Goal: Task Accomplishment & Management: Complete application form

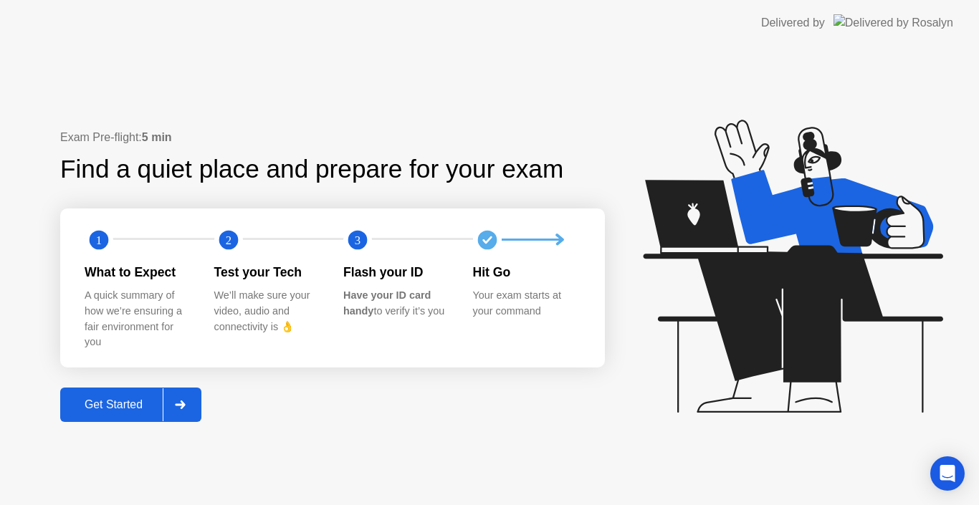
click at [131, 393] on button "Get Started" at bounding box center [130, 405] width 141 height 34
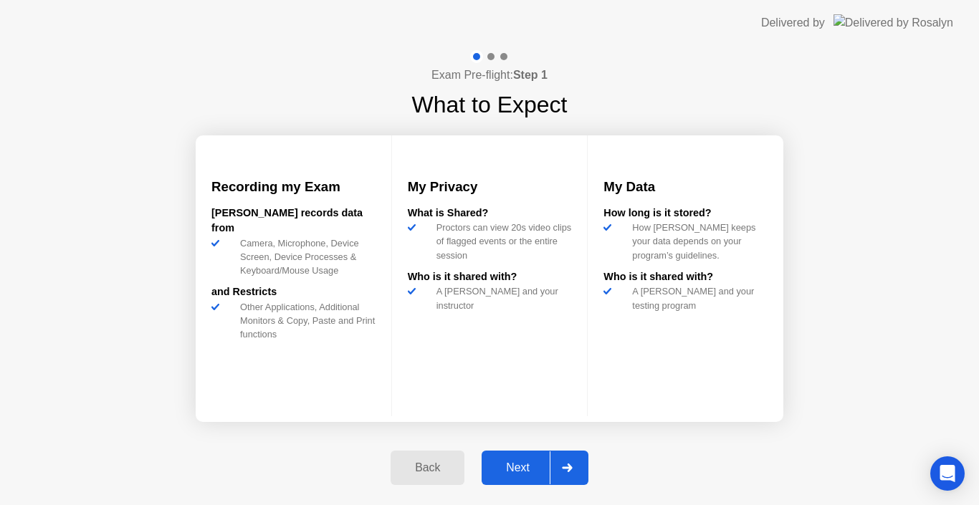
click at [522, 474] on div "Next" at bounding box center [518, 467] width 64 height 13
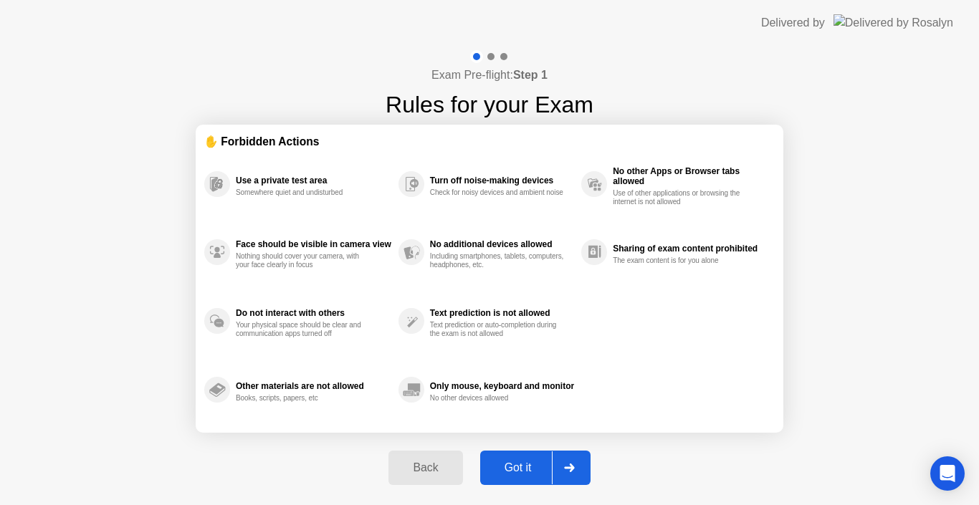
click at [509, 464] on div "Got it" at bounding box center [517, 467] width 67 height 13
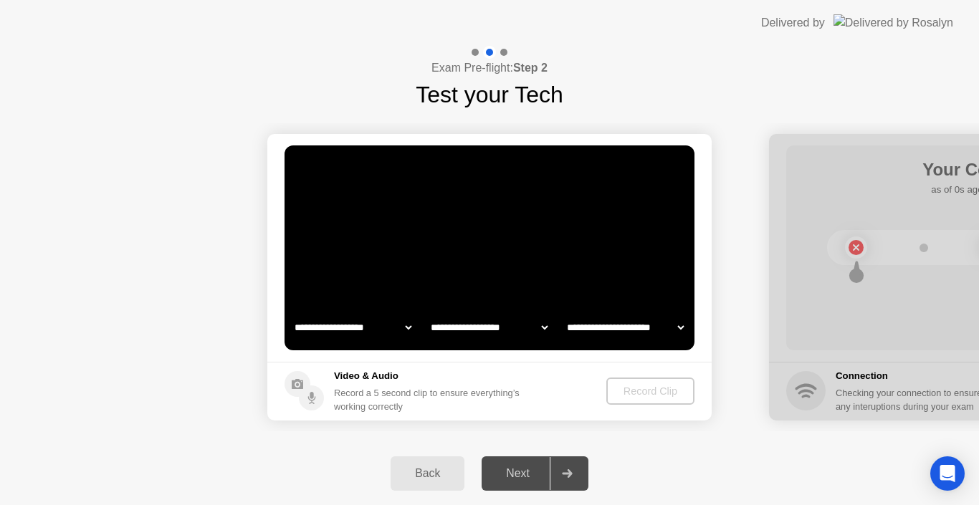
select select "*******"
select select "**********"
select select "*******"
click at [522, 479] on div "Next" at bounding box center [518, 473] width 64 height 13
click at [521, 472] on div "Next" at bounding box center [518, 473] width 64 height 13
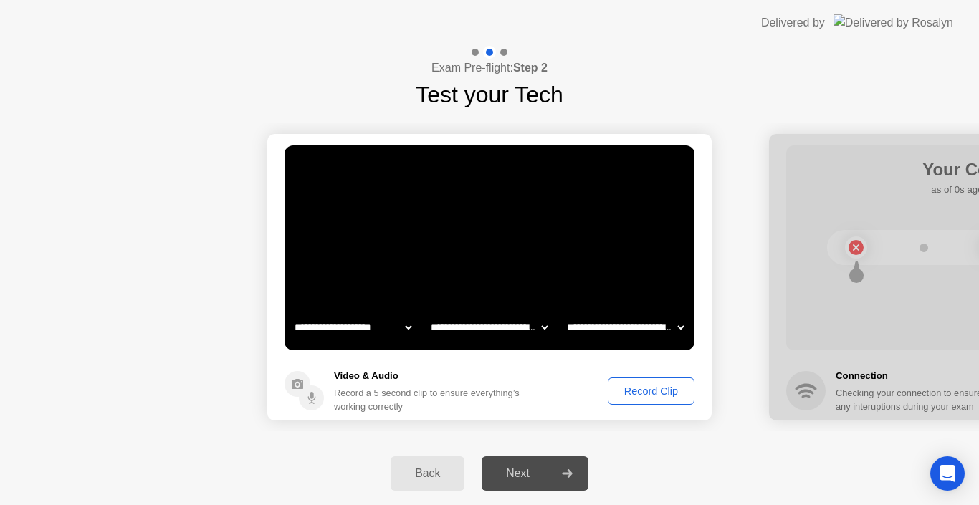
click at [628, 393] on div "Record Clip" at bounding box center [651, 391] width 77 height 11
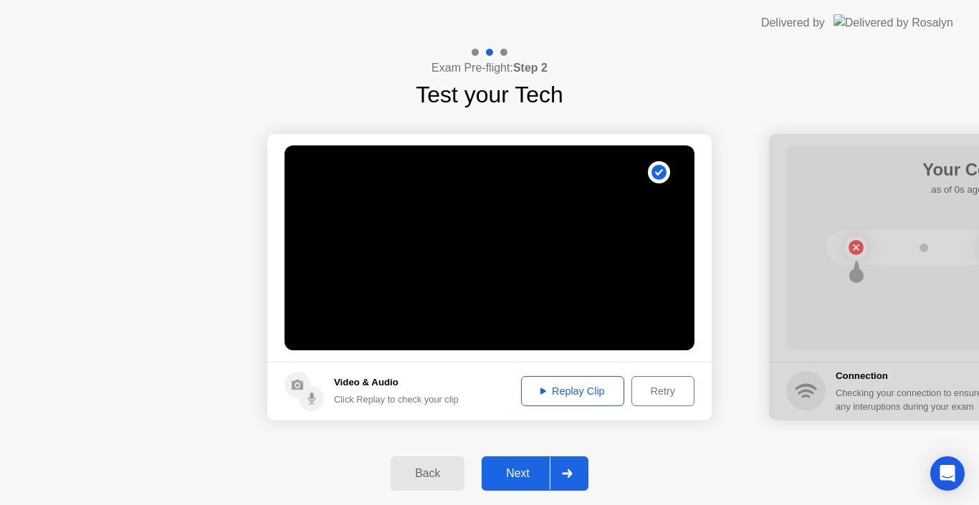
click at [654, 397] on div "Retry" at bounding box center [662, 391] width 53 height 11
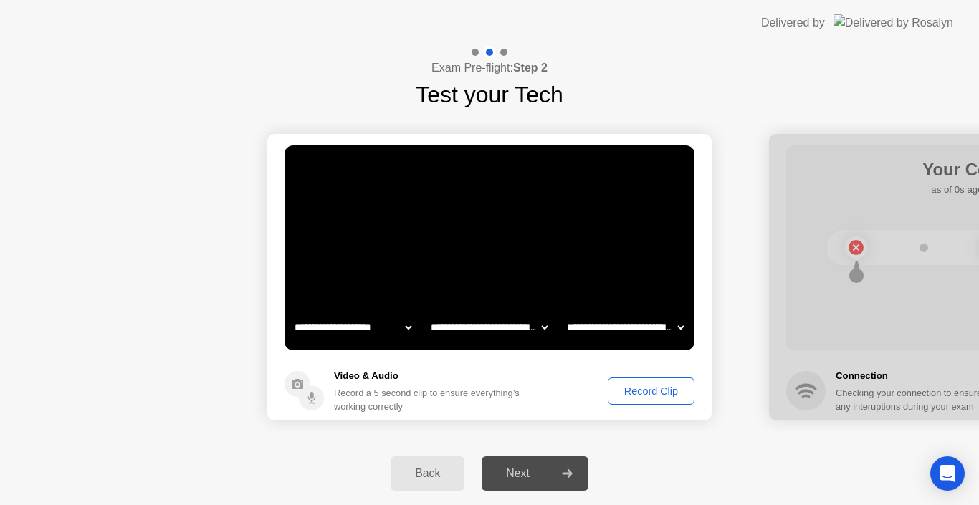
click at [624, 392] on div "Record Clip" at bounding box center [651, 391] width 77 height 11
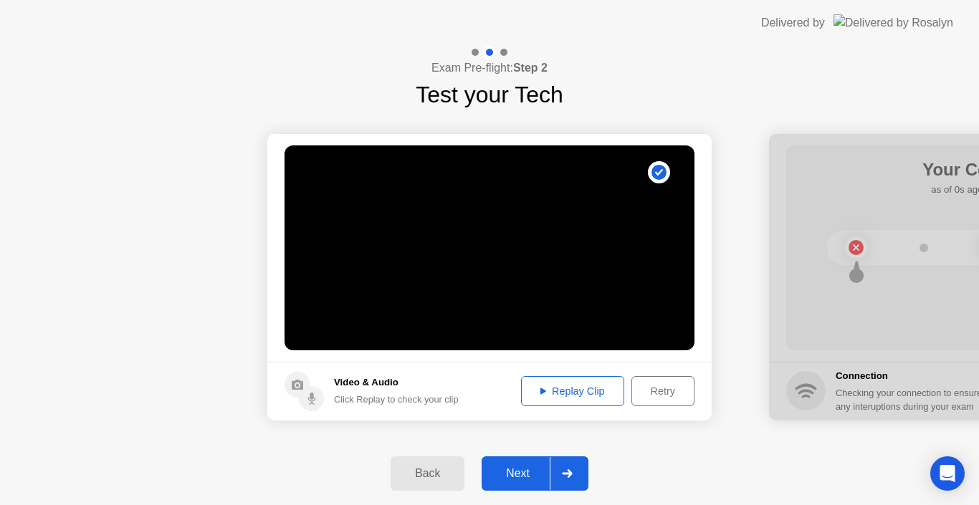
click at [590, 397] on div "Replay Clip" at bounding box center [572, 391] width 93 height 11
click at [520, 477] on div "Next" at bounding box center [518, 473] width 64 height 13
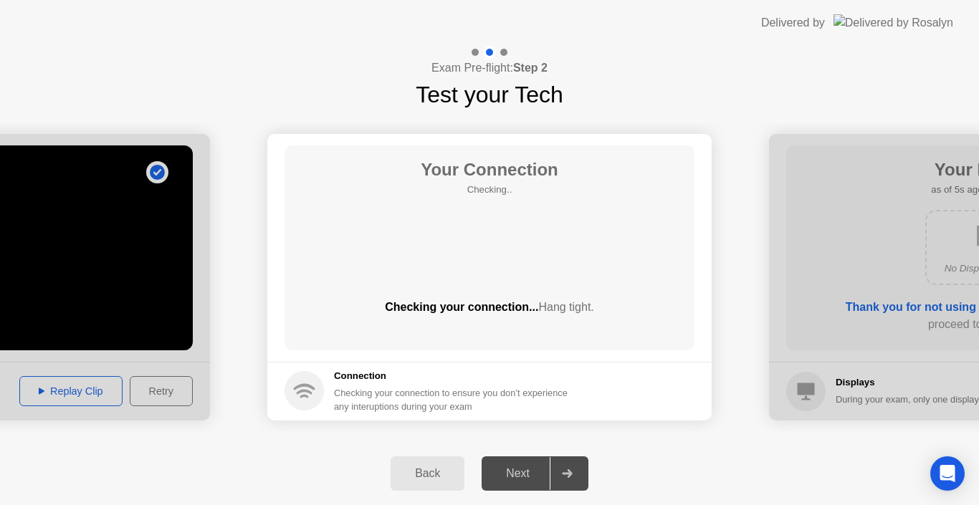
click at [508, 467] on div "Next" at bounding box center [518, 473] width 64 height 13
click at [565, 477] on icon at bounding box center [567, 473] width 11 height 9
click at [500, 472] on div "Next" at bounding box center [518, 473] width 64 height 13
click at [539, 311] on span "Hang tight." at bounding box center [565, 307] width 55 height 12
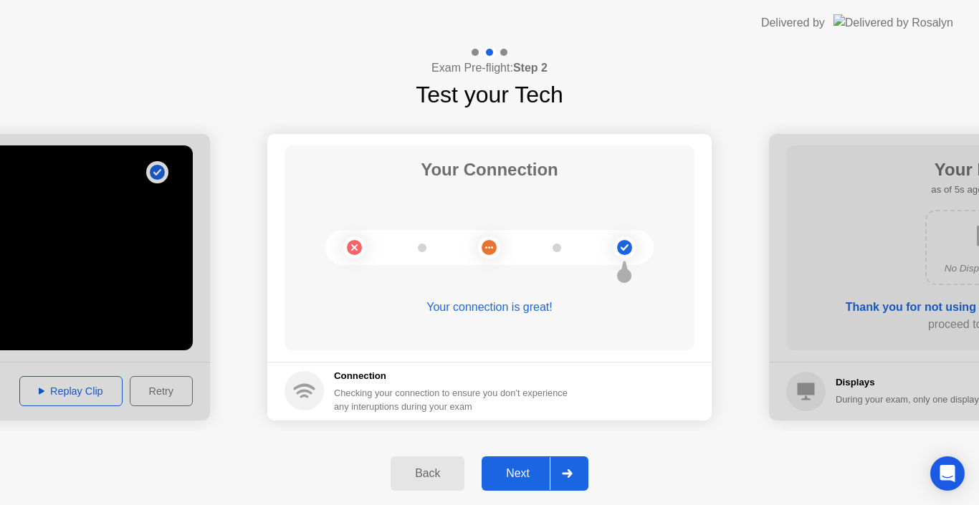
click at [625, 247] on icon at bounding box center [625, 247] width 8 height 6
click at [501, 473] on div "Next" at bounding box center [518, 473] width 64 height 13
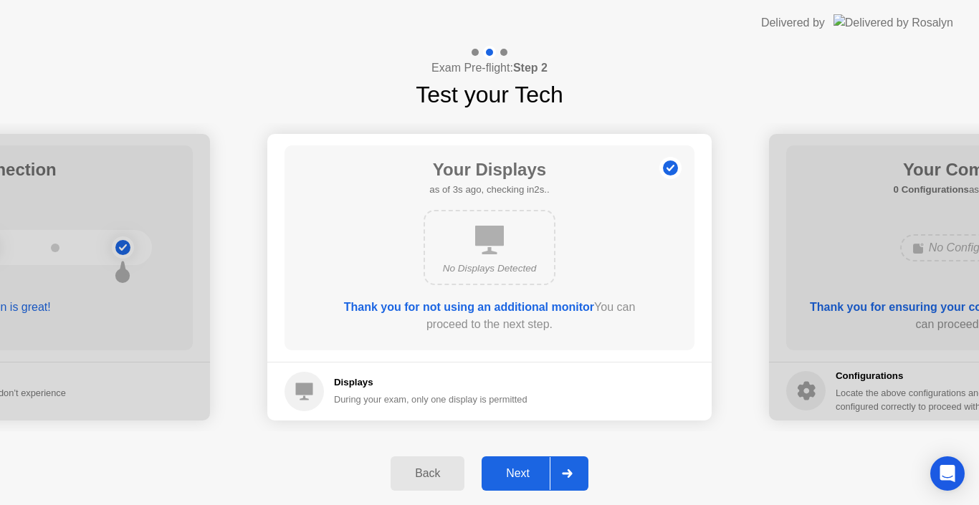
click at [515, 467] on div "Next" at bounding box center [518, 473] width 64 height 13
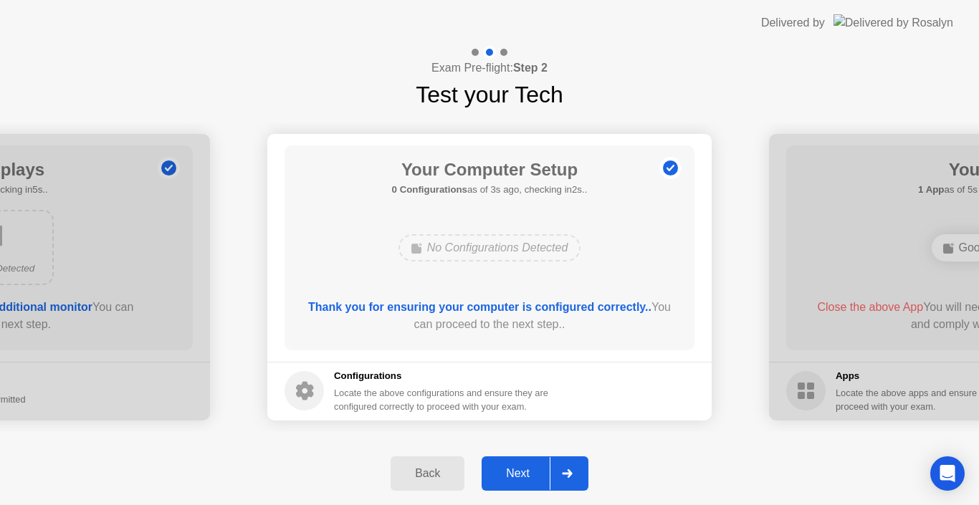
click at [510, 469] on div "Next" at bounding box center [518, 473] width 64 height 13
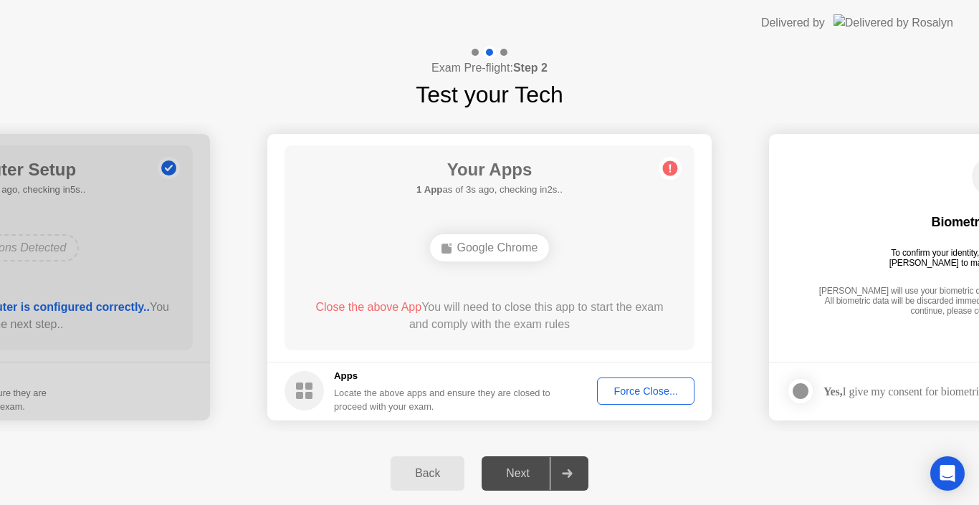
click at [510, 467] on div "Next" at bounding box center [518, 473] width 64 height 13
click at [614, 386] on div "Force Close..." at bounding box center [645, 391] width 87 height 11
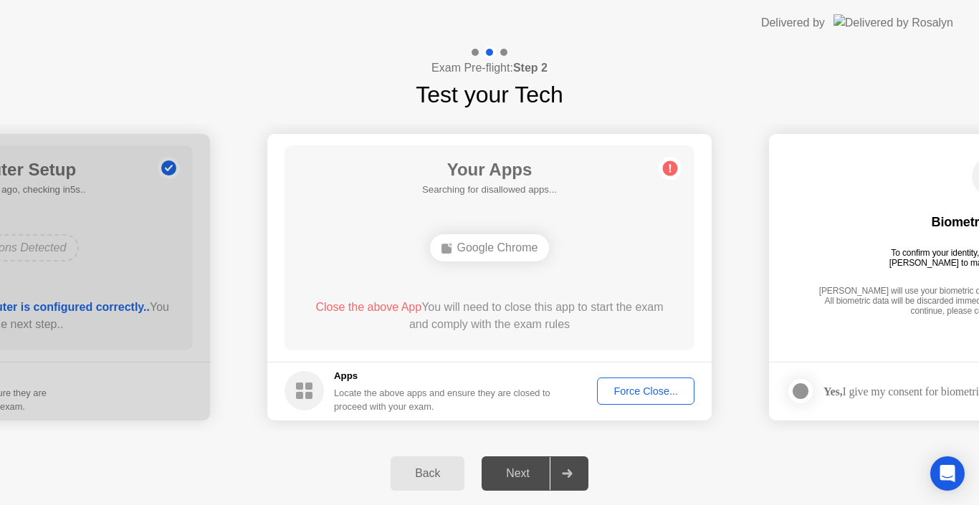
click at [472, 242] on div "Google Chrome" at bounding box center [490, 247] width 120 height 27
click at [611, 390] on div "Force Close..." at bounding box center [645, 391] width 87 height 11
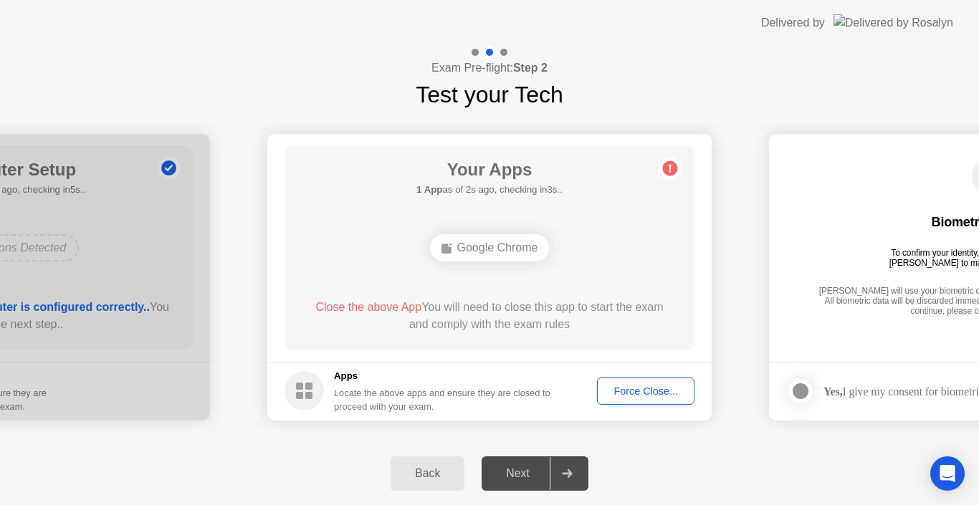
click at [516, 472] on div "Next" at bounding box center [518, 473] width 64 height 13
click at [619, 395] on div "Force Close..." at bounding box center [645, 391] width 87 height 11
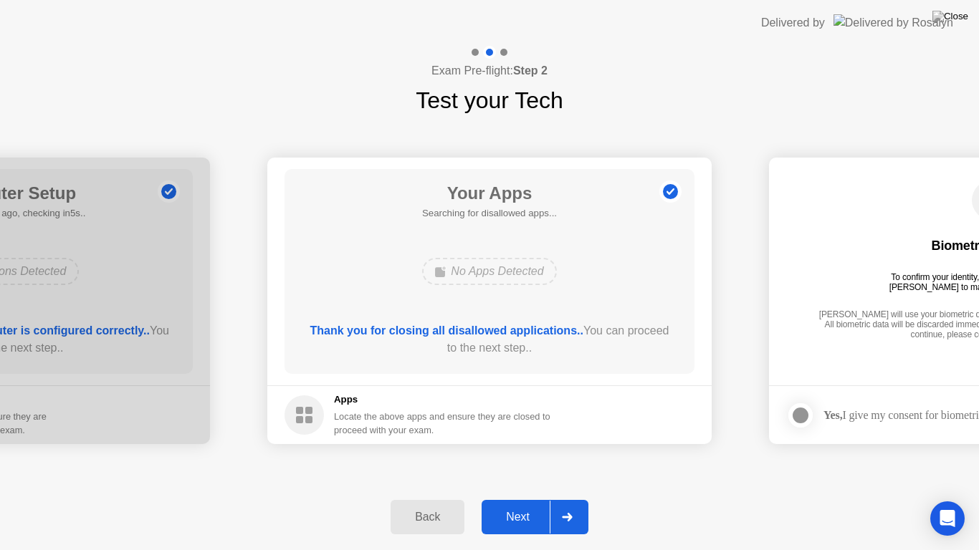
click at [519, 504] on button "Next" at bounding box center [535, 517] width 107 height 34
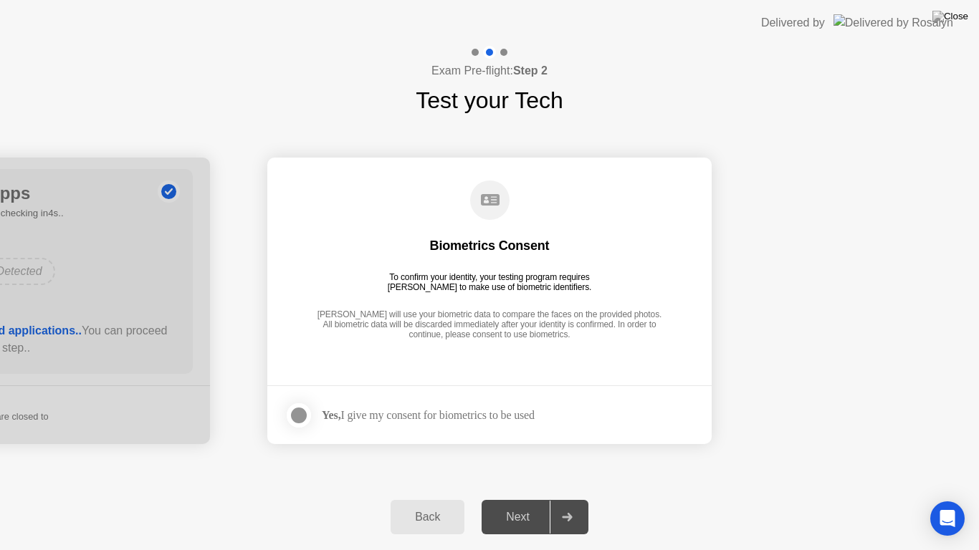
click at [523, 504] on div "Next" at bounding box center [518, 517] width 64 height 13
click at [540, 310] on div "[PERSON_NAME] will use your biometric data to compare the faces on the provided…" at bounding box center [489, 326] width 353 height 32
click at [478, 241] on div "Biometrics Consent" at bounding box center [490, 245] width 120 height 17
click at [304, 419] on div at bounding box center [298, 415] width 17 height 17
click at [509, 504] on div "Next" at bounding box center [518, 517] width 64 height 13
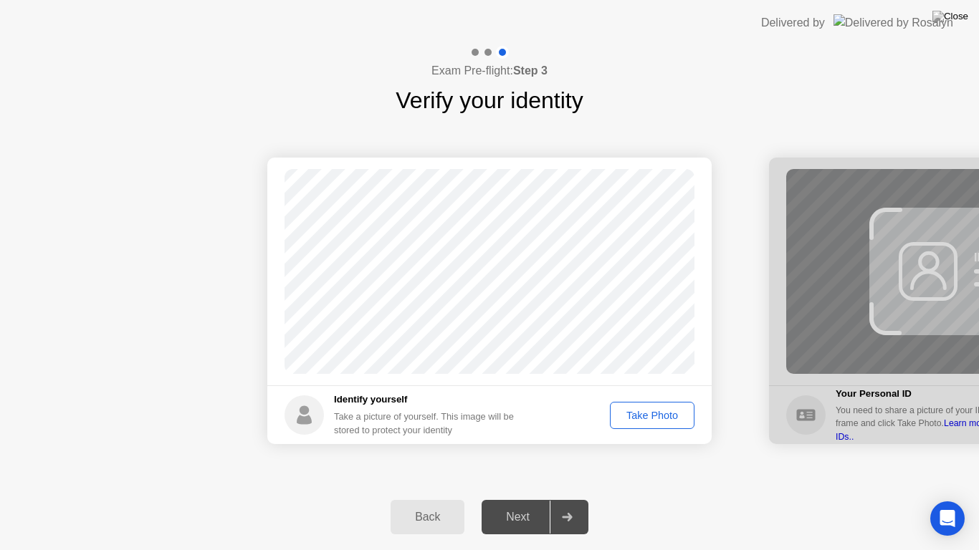
click at [639, 414] on div "Take Photo" at bounding box center [652, 415] width 75 height 11
click at [519, 504] on div "Next" at bounding box center [518, 517] width 64 height 13
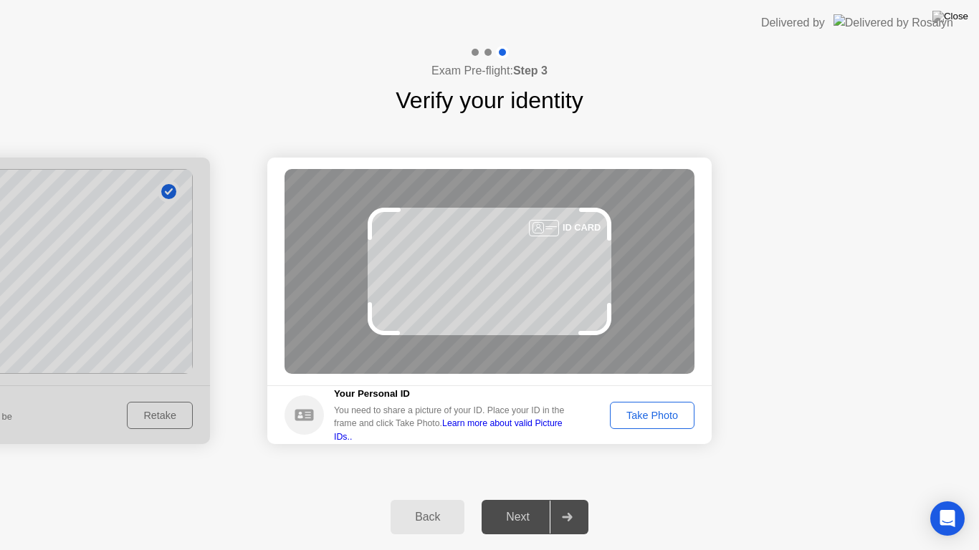
click at [667, 419] on div "Take Photo" at bounding box center [652, 415] width 75 height 11
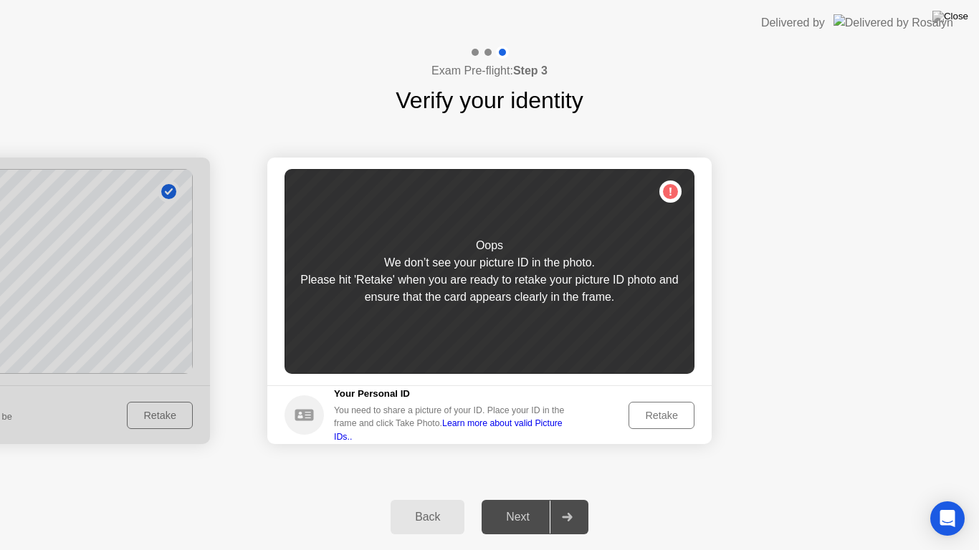
click at [666, 411] on div "Retake" at bounding box center [661, 415] width 56 height 11
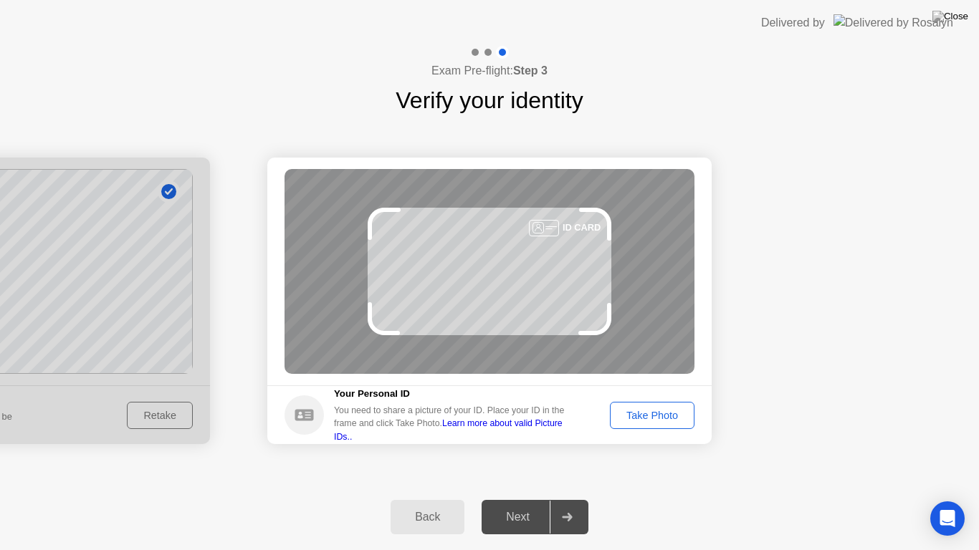
click at [648, 416] on div "Take Photo" at bounding box center [652, 415] width 75 height 11
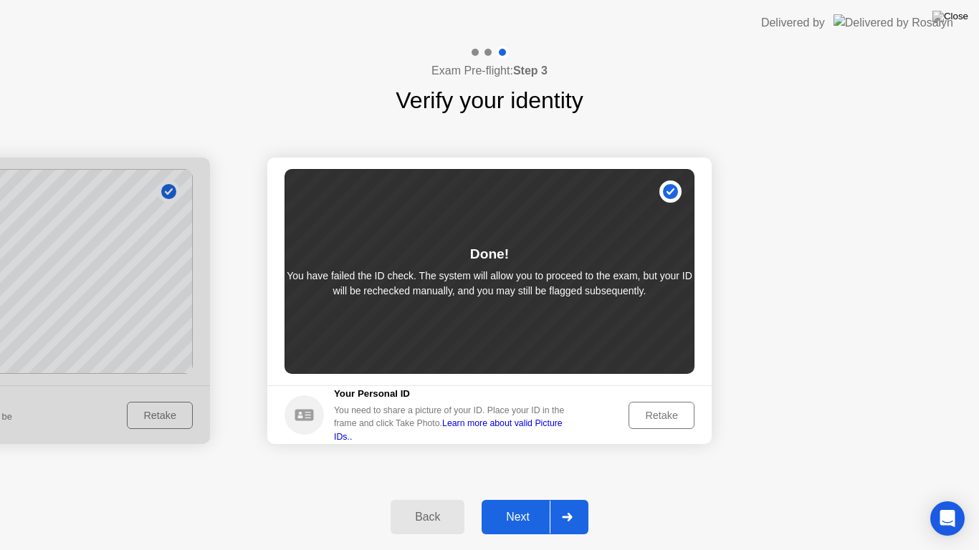
click at [506, 504] on button "Next" at bounding box center [535, 517] width 107 height 34
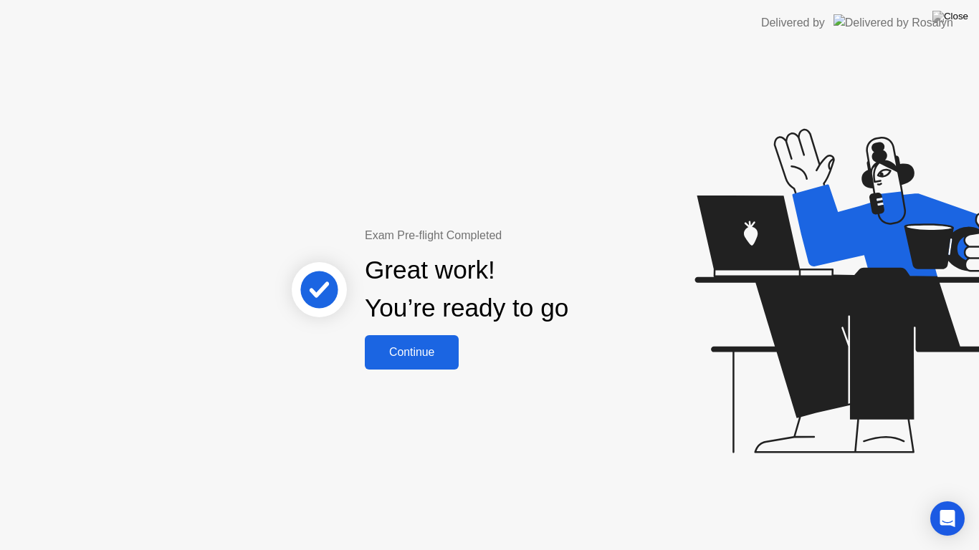
click at [431, 350] on div "Continue" at bounding box center [411, 352] width 85 height 13
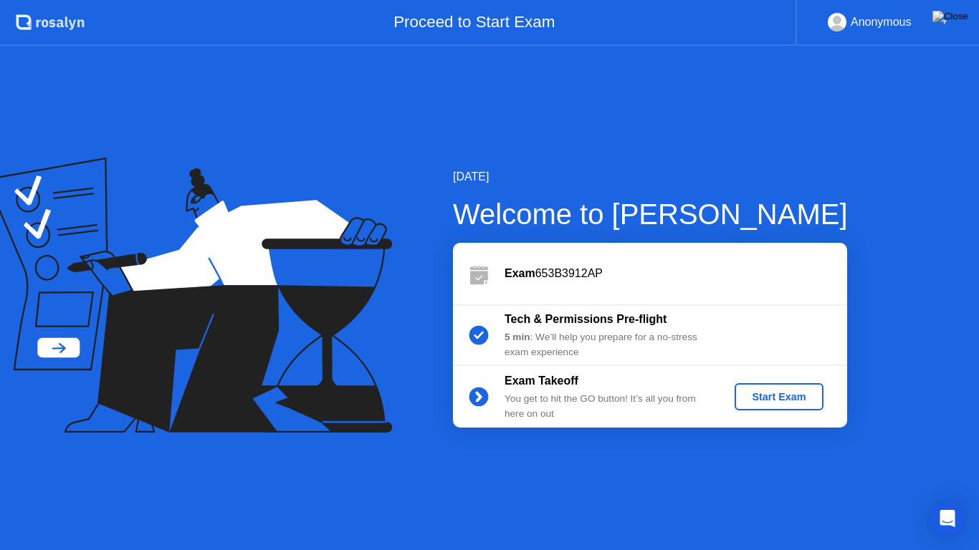
click at [749, 393] on div "Start Exam" at bounding box center [778, 396] width 77 height 11
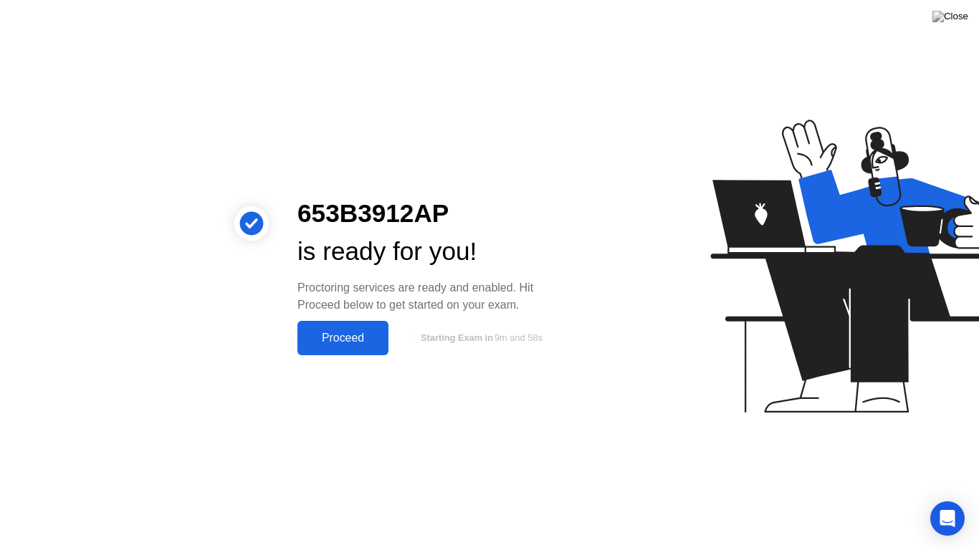
click at [355, 340] on div "Proceed" at bounding box center [343, 338] width 82 height 13
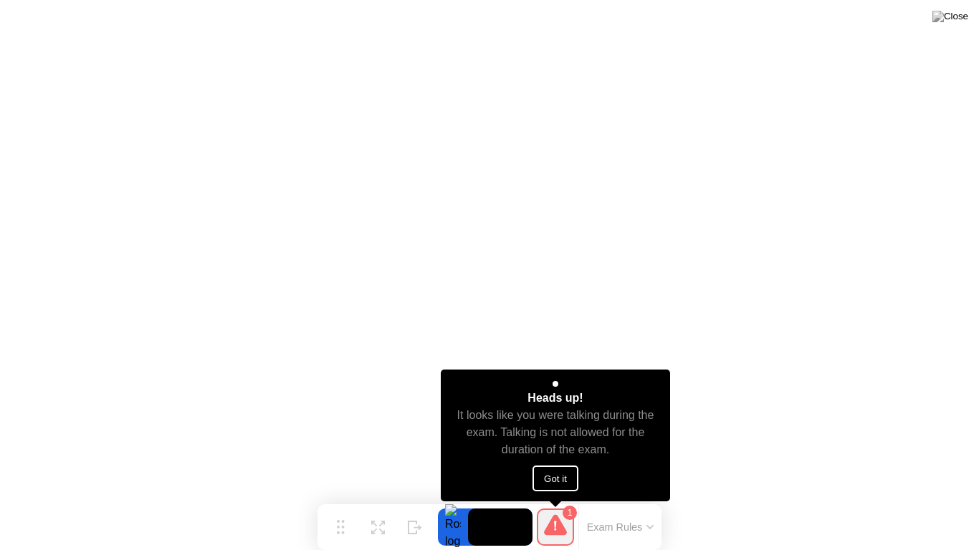
click at [550, 479] on button "Got it" at bounding box center [555, 479] width 46 height 26
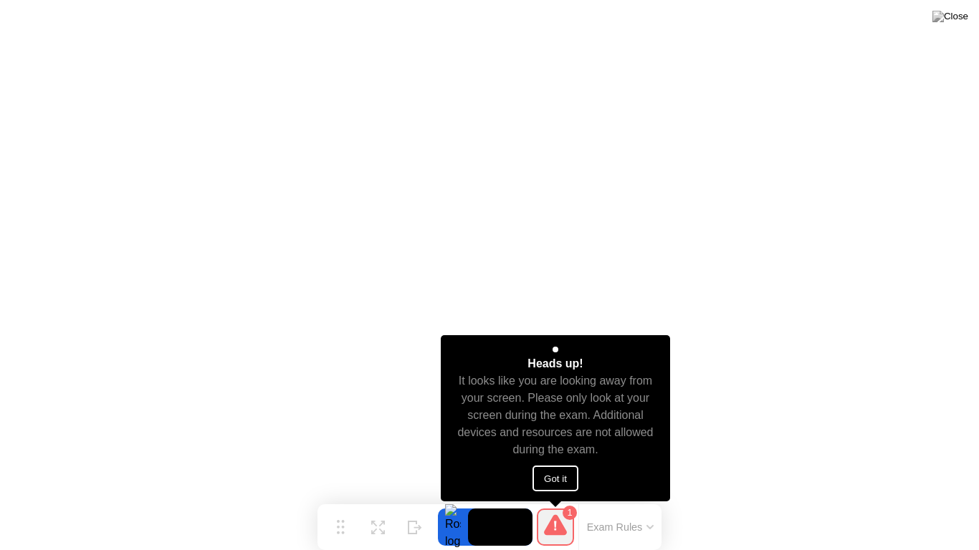
click at [561, 483] on button "Got it" at bounding box center [555, 479] width 46 height 26
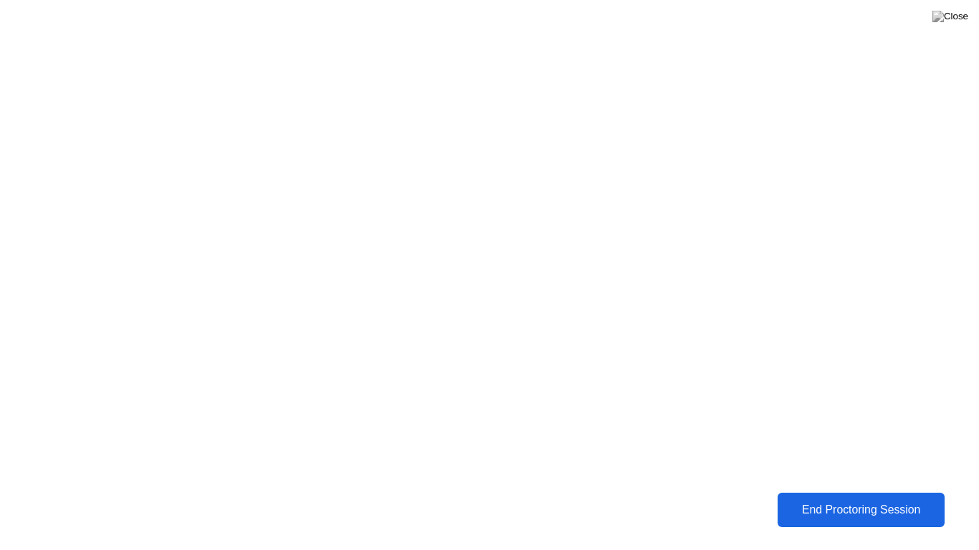
click at [834, 504] on button "End Proctoring Session" at bounding box center [861, 510] width 167 height 34
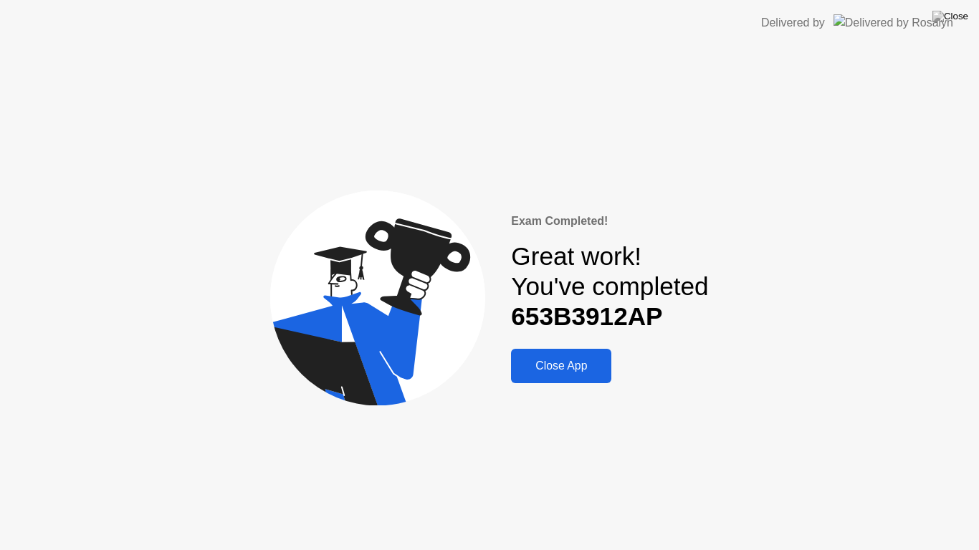
click at [580, 373] on div "Close App" at bounding box center [561, 366] width 92 height 13
